Goal: Task Accomplishment & Management: Use online tool/utility

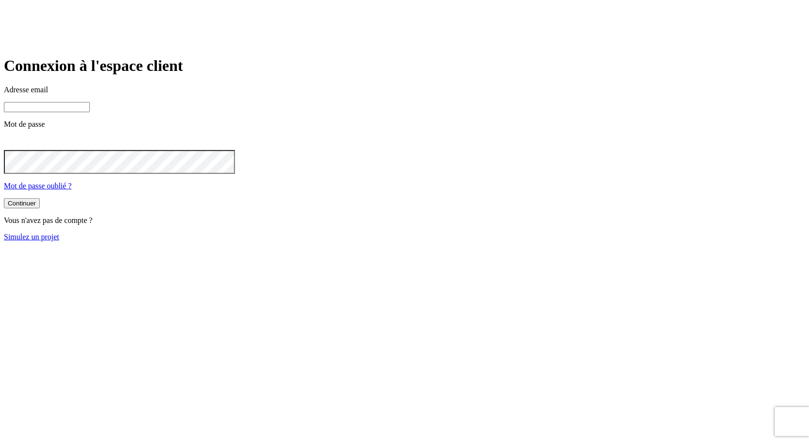
click at [59, 241] on link "Simulez un projet" at bounding box center [31, 237] width 55 height 8
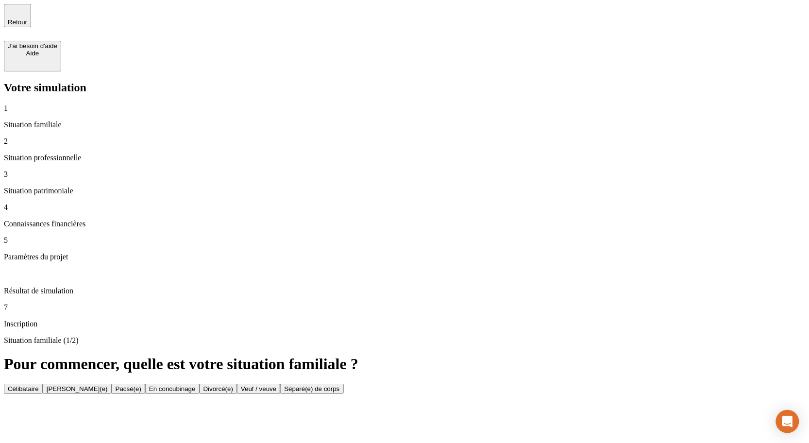
click at [83, 252] on p "Paramètres du projet" at bounding box center [404, 256] width 801 height 9
